Goal: Information Seeking & Learning: Find specific fact

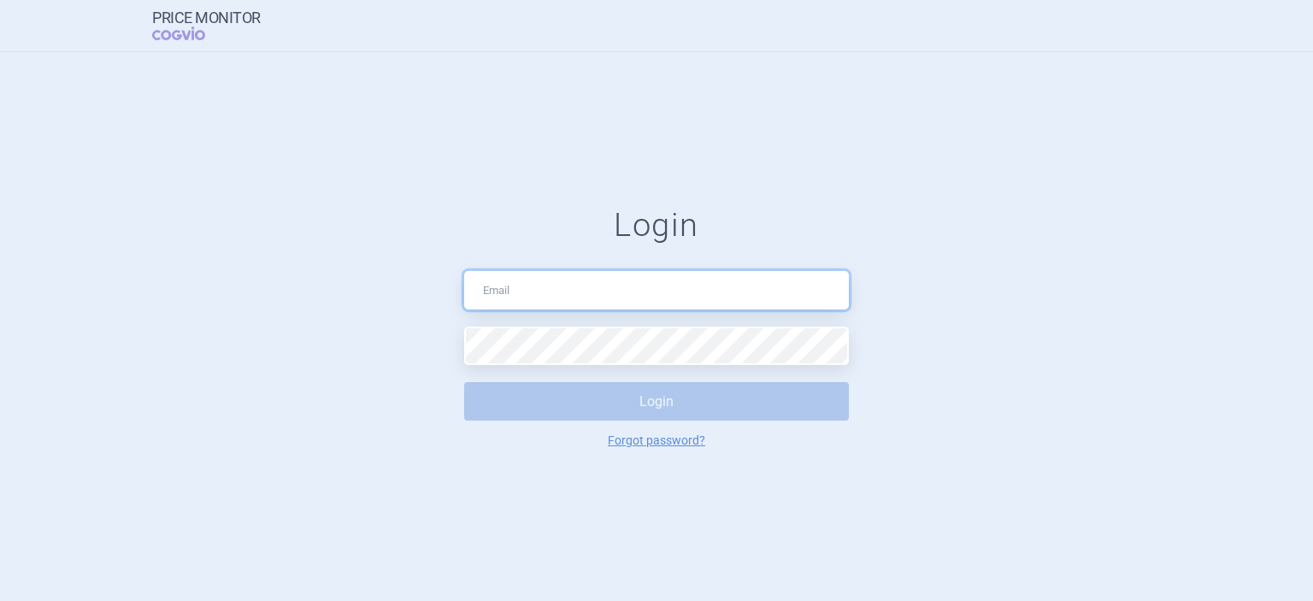
click at [516, 286] on input "text" at bounding box center [656, 290] width 385 height 38
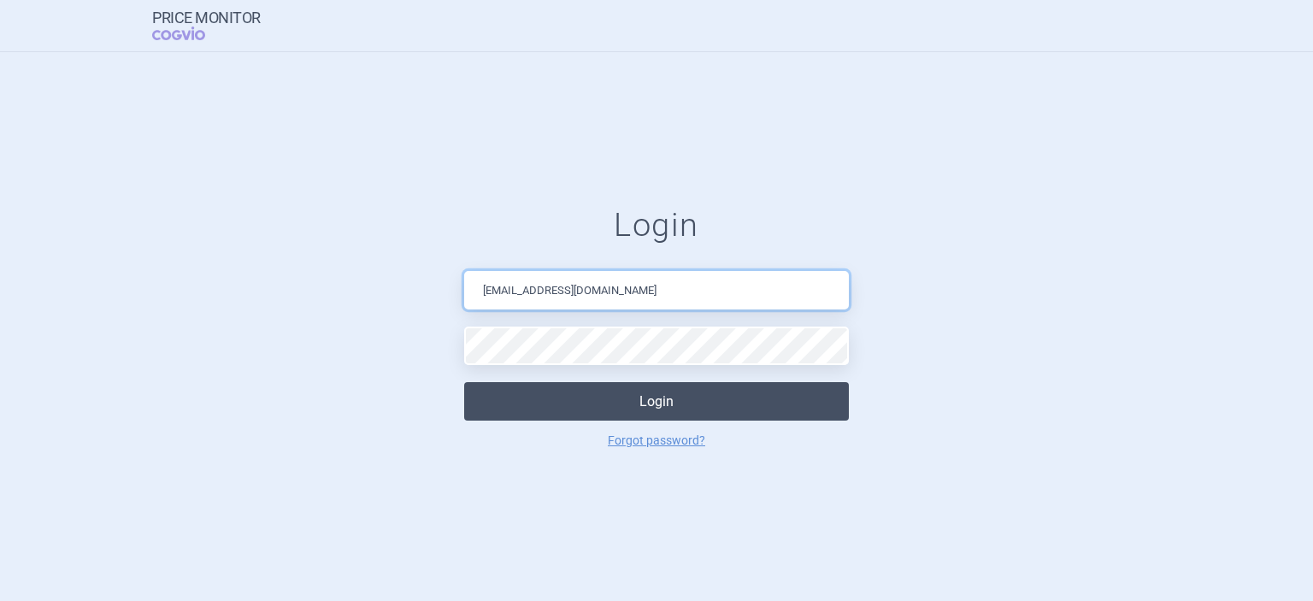
type input "[EMAIL_ADDRESS][DOMAIN_NAME]"
click at [610, 402] on button "Login" at bounding box center [656, 401] width 385 height 38
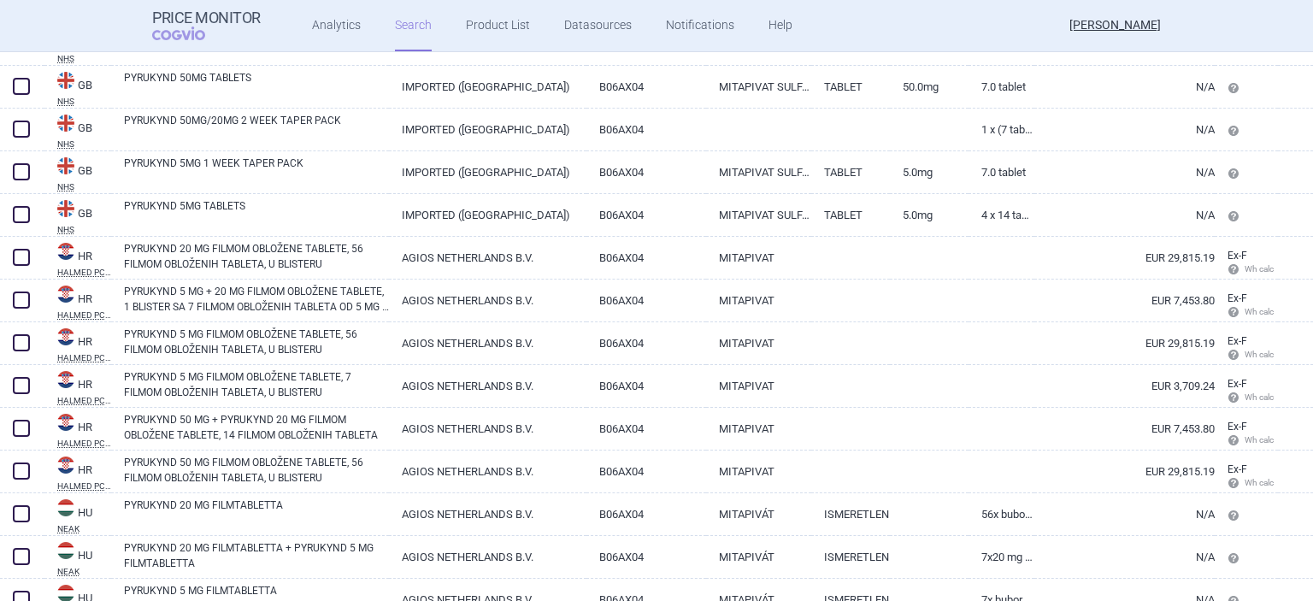
scroll to position [833, 0]
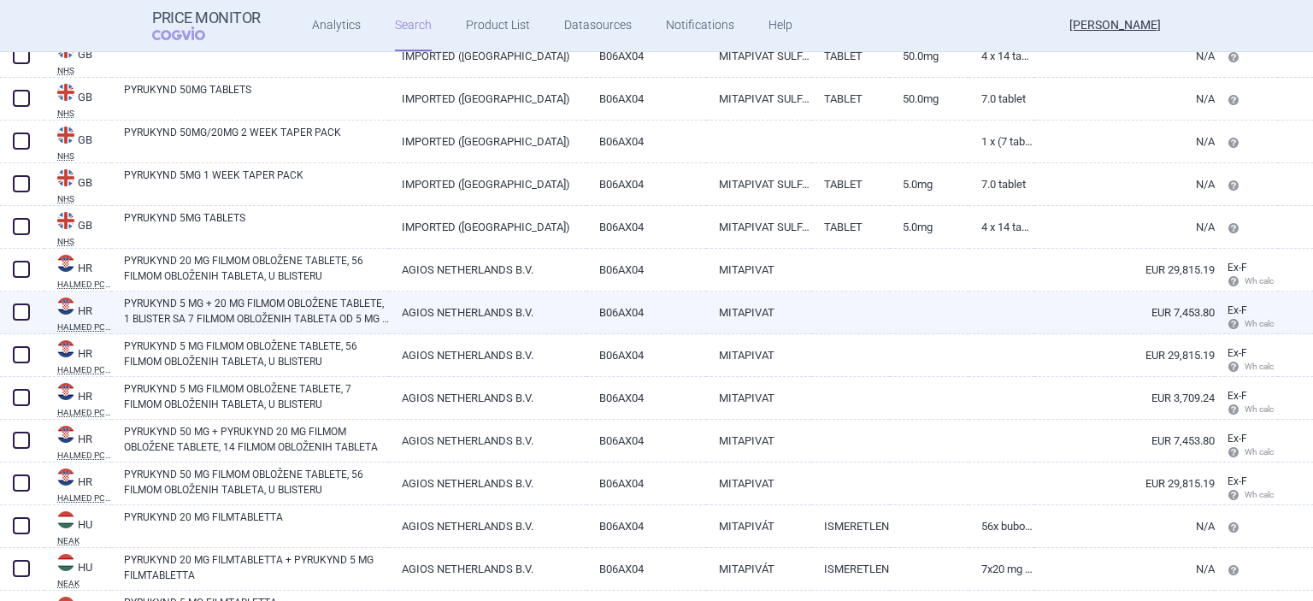
click at [1177, 304] on link "EUR 7,453.80" at bounding box center [1124, 313] width 180 height 42
select select "EUR"
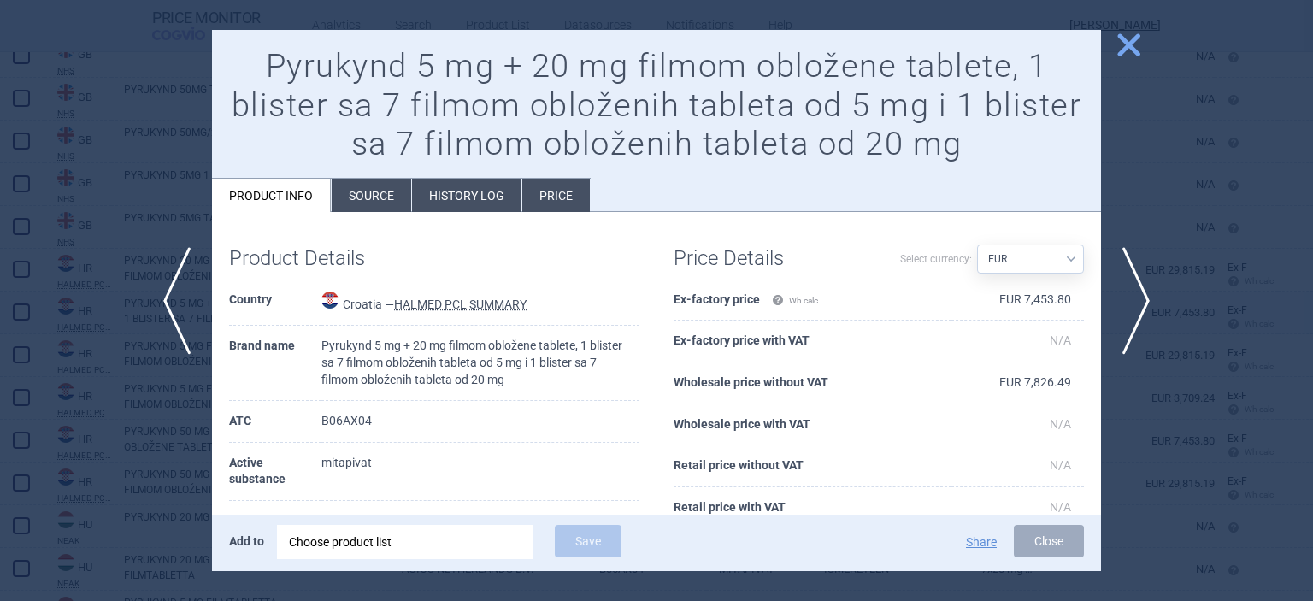
click at [1177, 303] on div at bounding box center [656, 300] width 1313 height 601
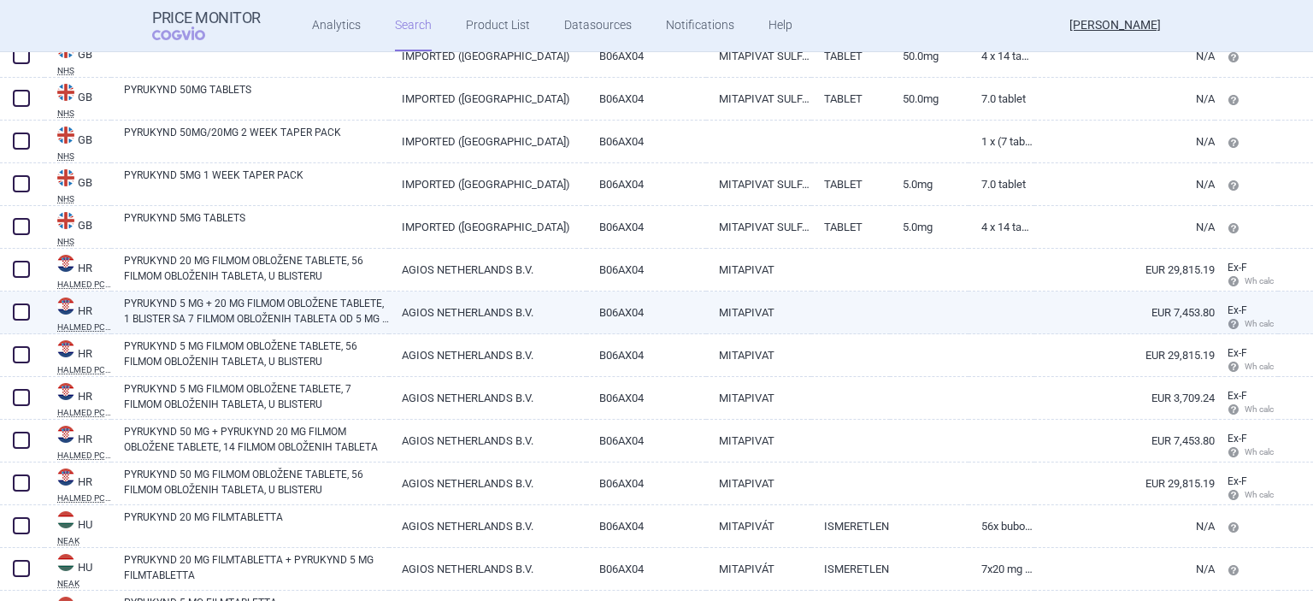
click at [1177, 304] on link "EUR 7,453.80" at bounding box center [1124, 313] width 180 height 42
select select "EUR"
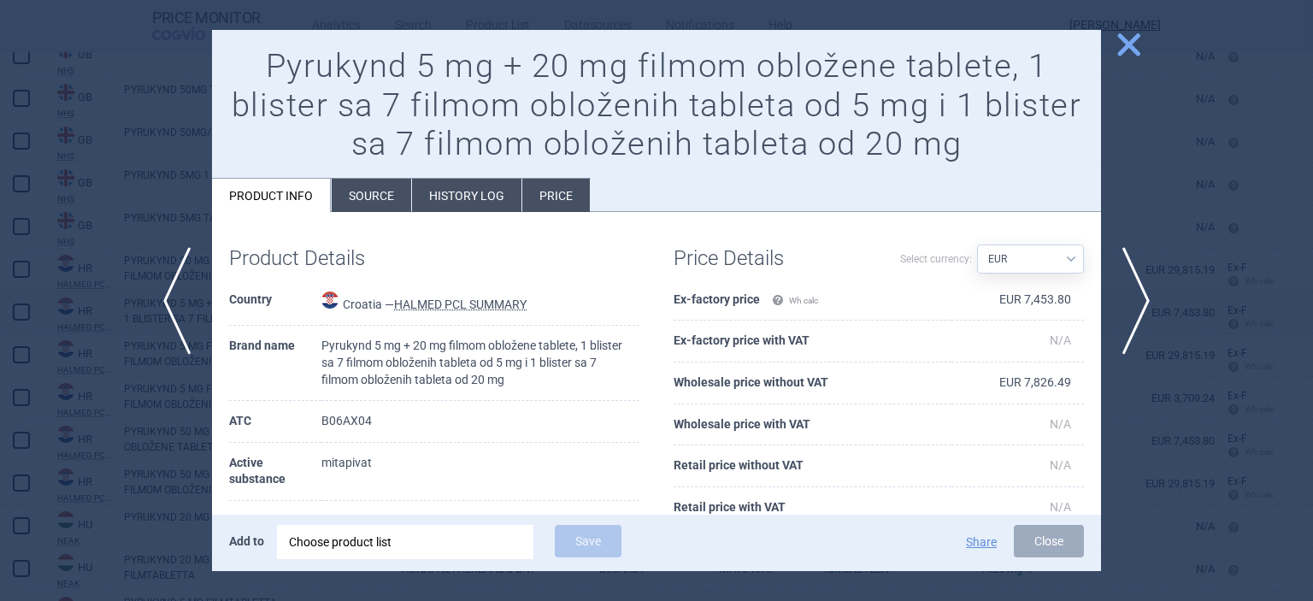
click at [1130, 56] on span "close" at bounding box center [1129, 45] width 30 height 30
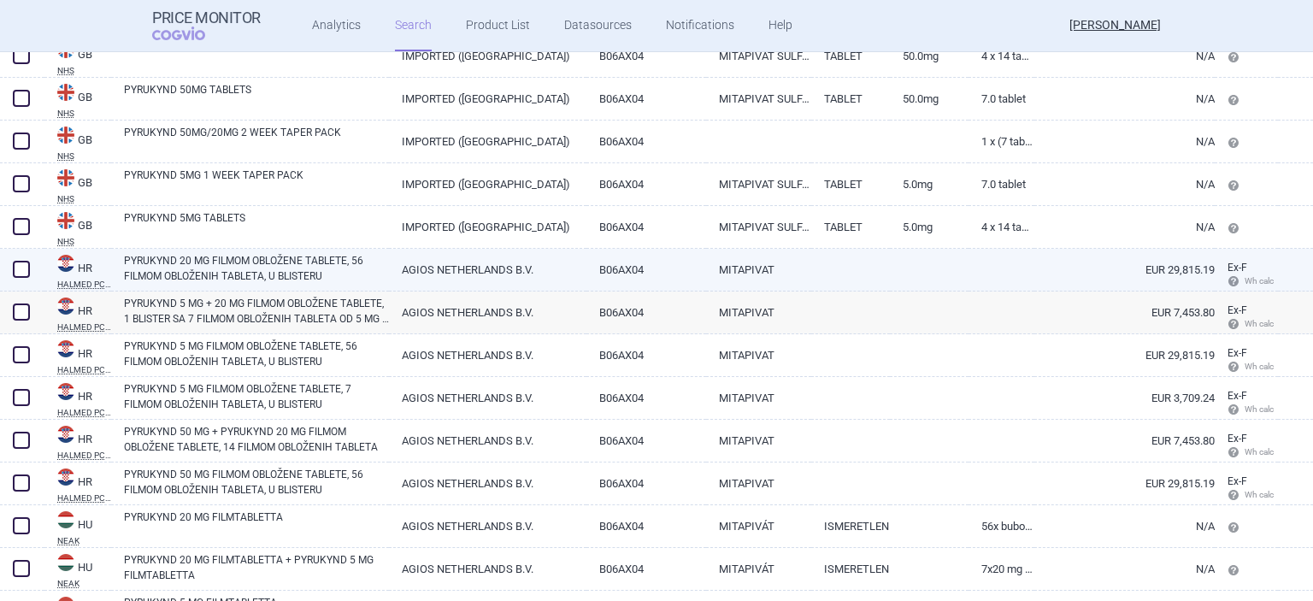
click at [1205, 279] on link "EUR 29,815.19" at bounding box center [1124, 270] width 180 height 42
select select "EUR"
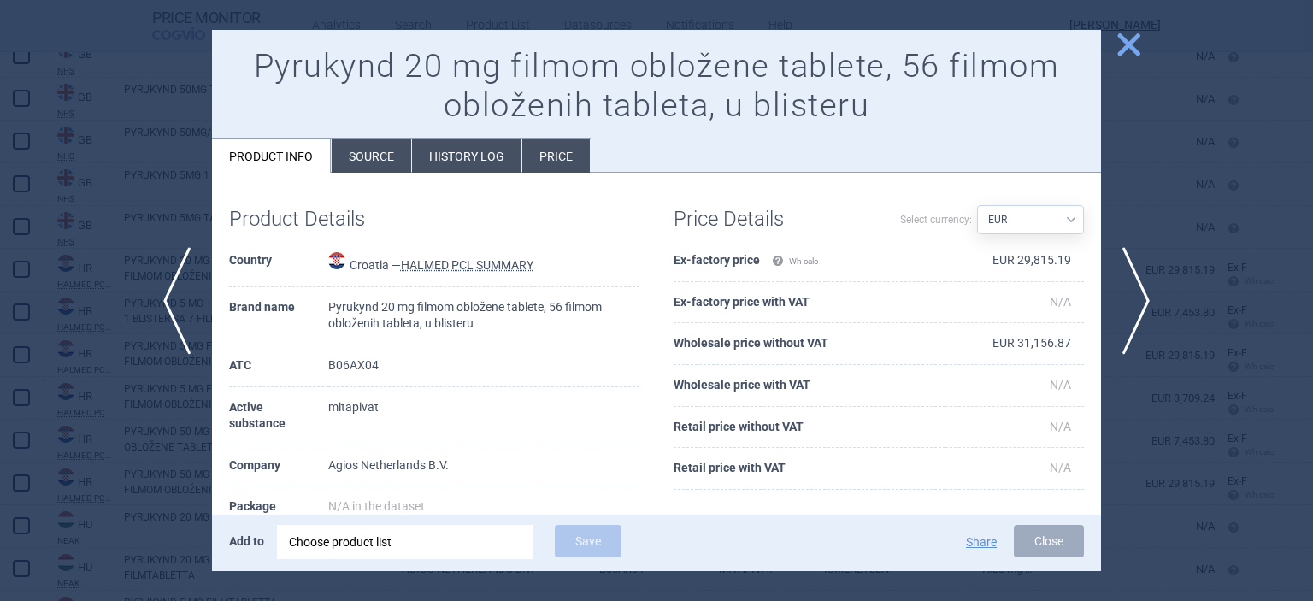
click at [1134, 49] on span "close" at bounding box center [1129, 45] width 30 height 30
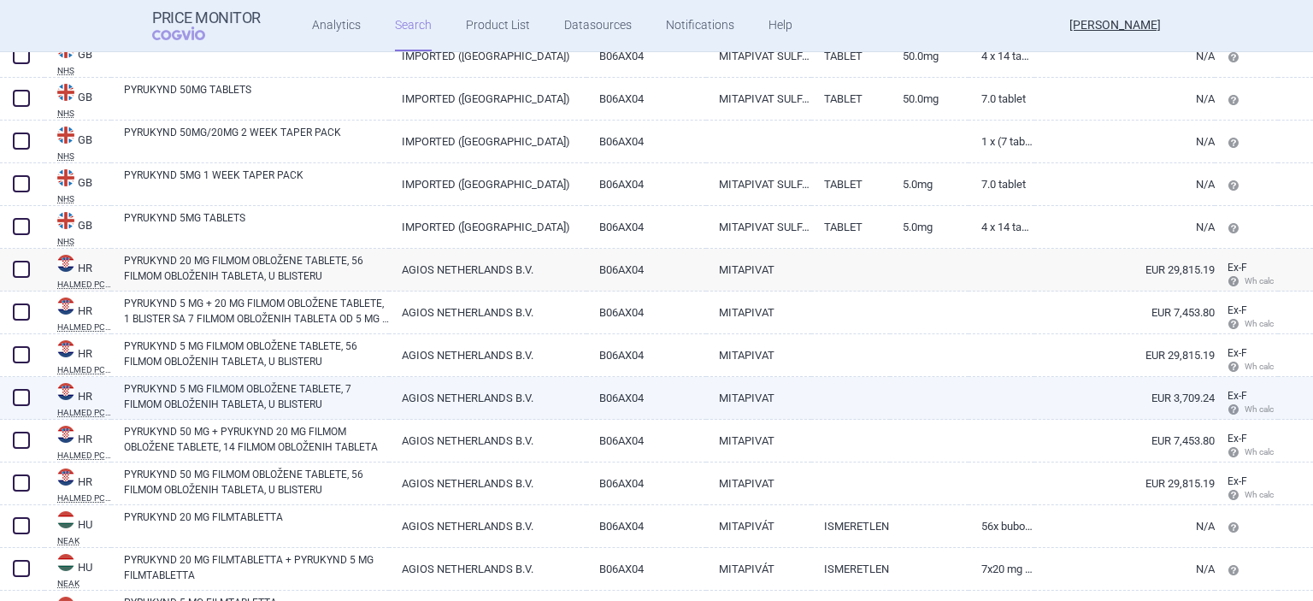
click at [1212, 398] on link "EUR 3,709.24" at bounding box center [1124, 398] width 180 height 42
select select "EUR"
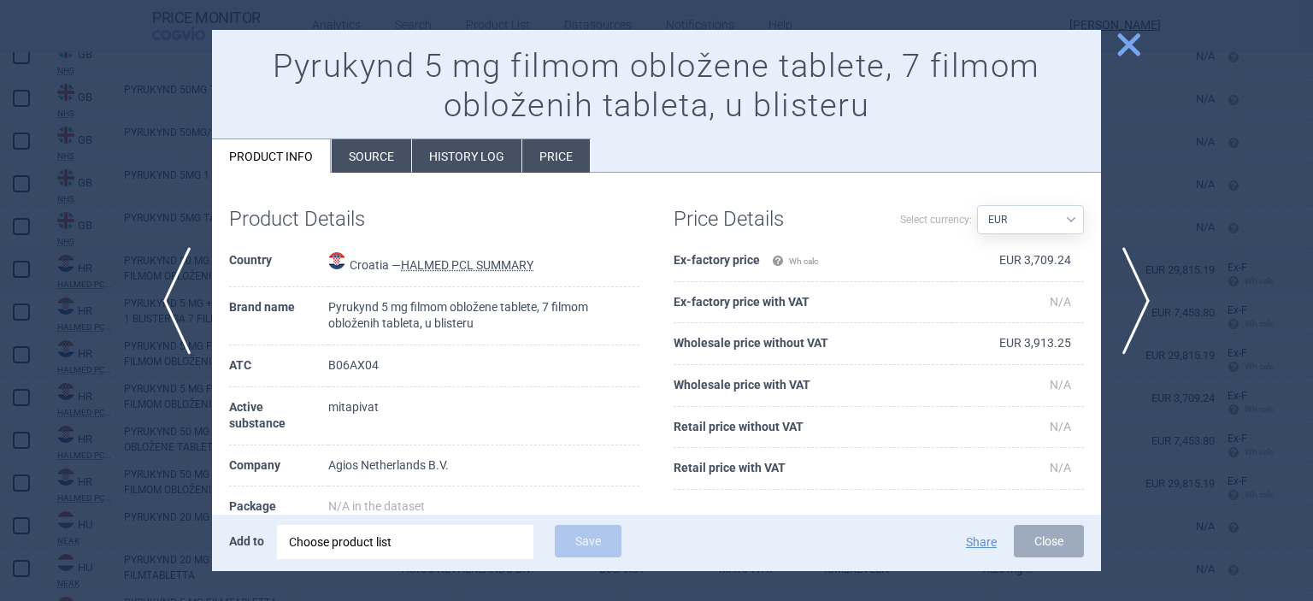
click at [1130, 45] on span "close" at bounding box center [1129, 45] width 30 height 30
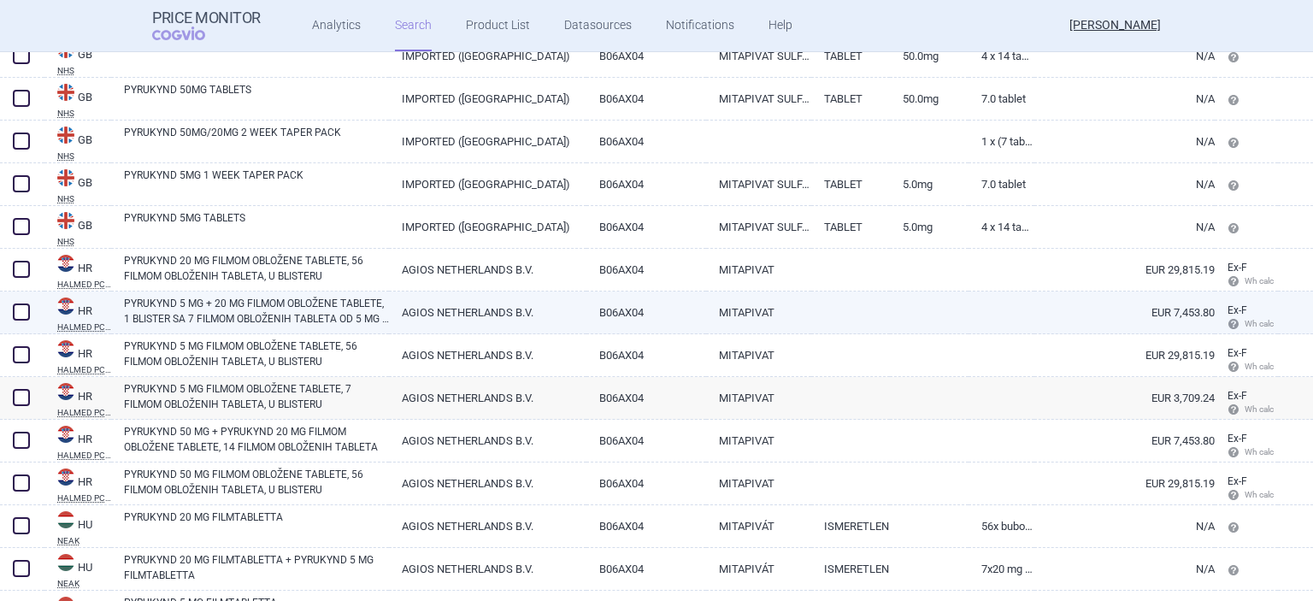
click at [1158, 315] on link "EUR 7,453.80" at bounding box center [1124, 313] width 180 height 42
select select "EUR"
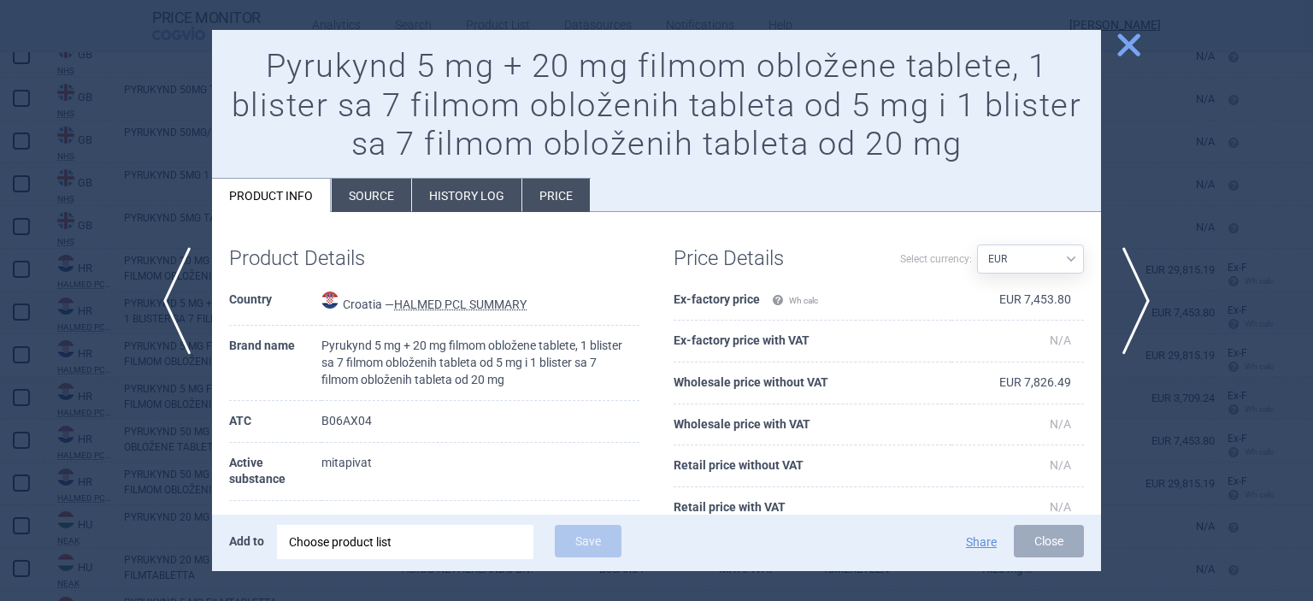
click at [1158, 315] on span "next" at bounding box center [1142, 301] width 38 height 108
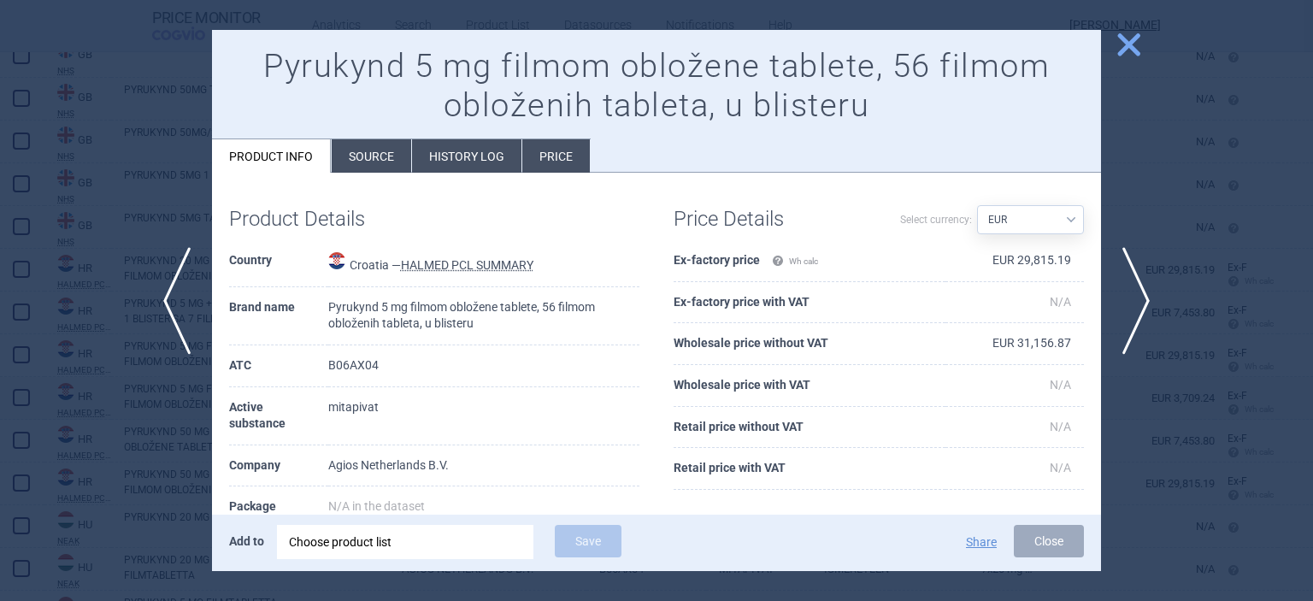
click at [1129, 44] on span "close" at bounding box center [1129, 45] width 30 height 30
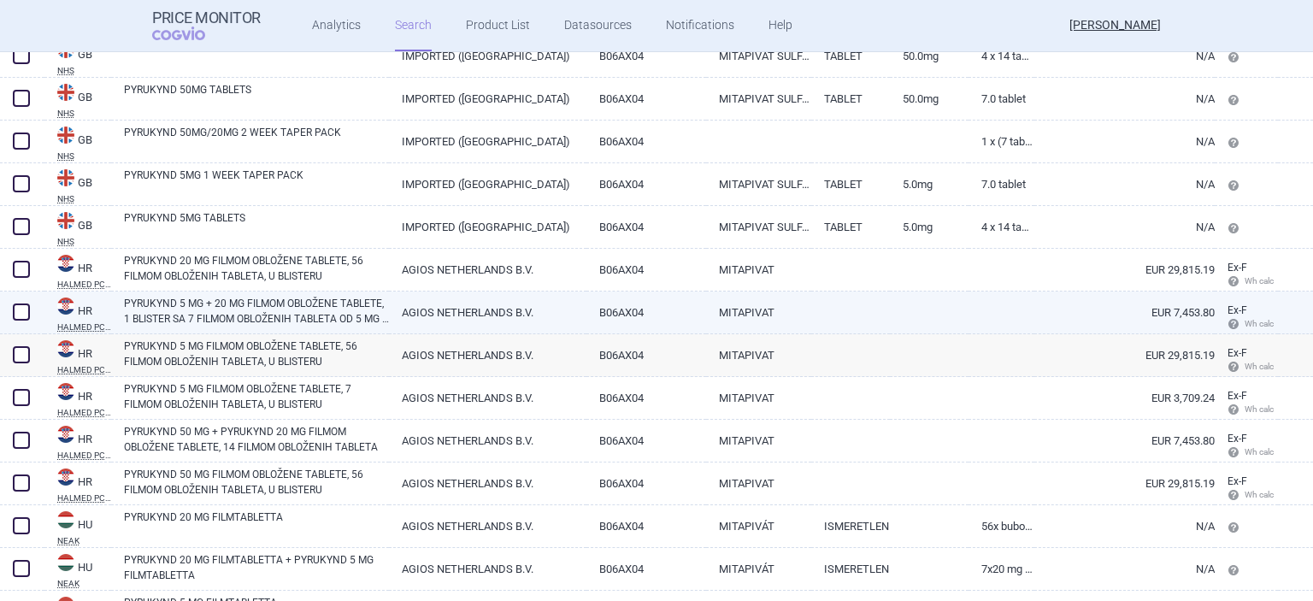
click at [1130, 309] on link "EUR 7,453.80" at bounding box center [1124, 313] width 180 height 42
select select "EUR"
